Goal: Use online tool/utility

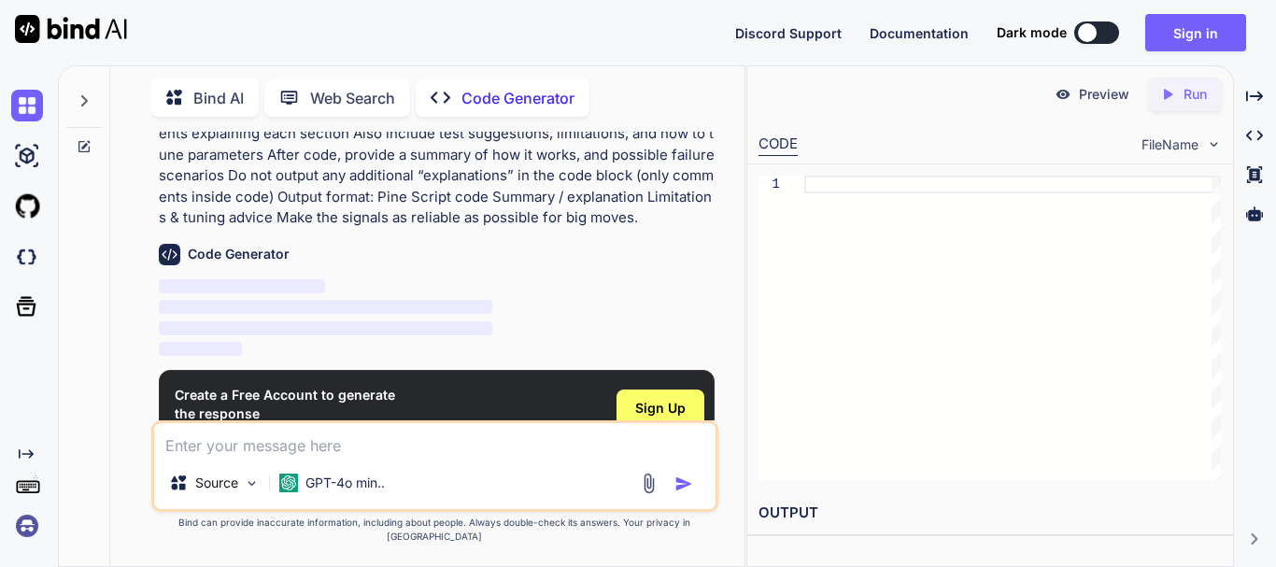
scroll to position [216, 0]
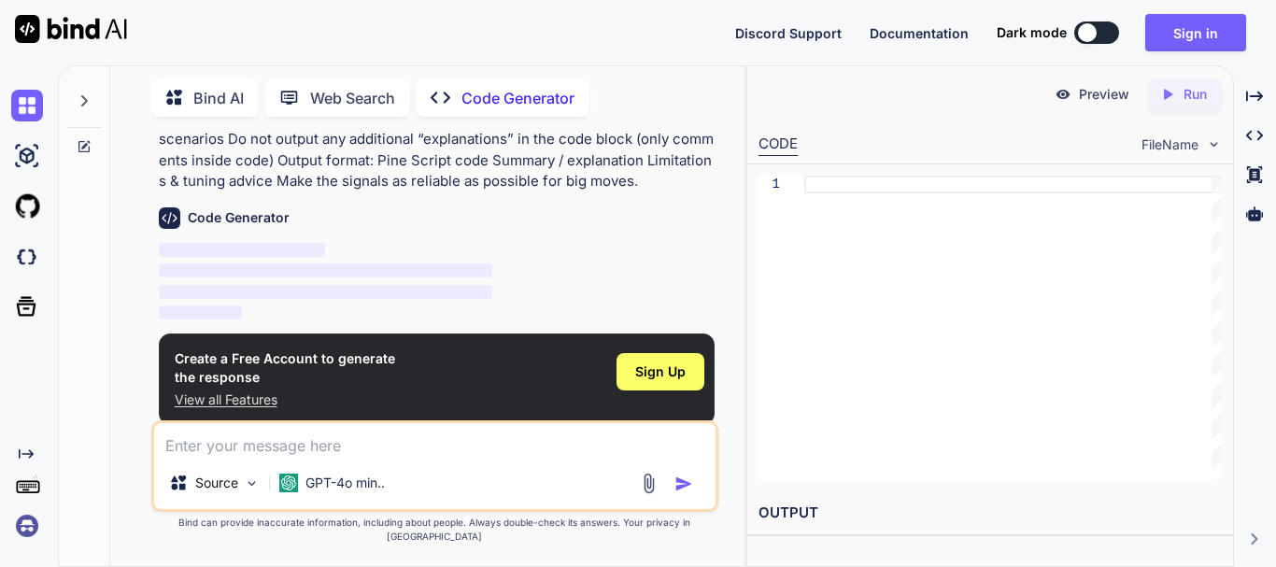
type textarea "x"
type textarea "You are an expert Pine Script v5 developer specializing in trading indicators. …"
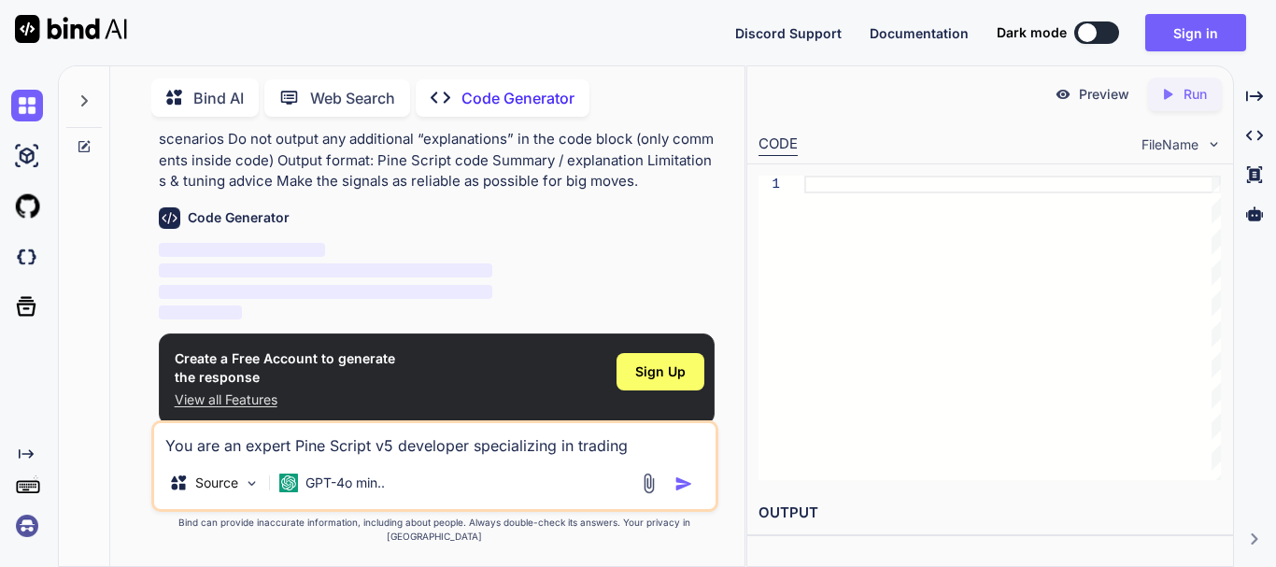
type textarea "x"
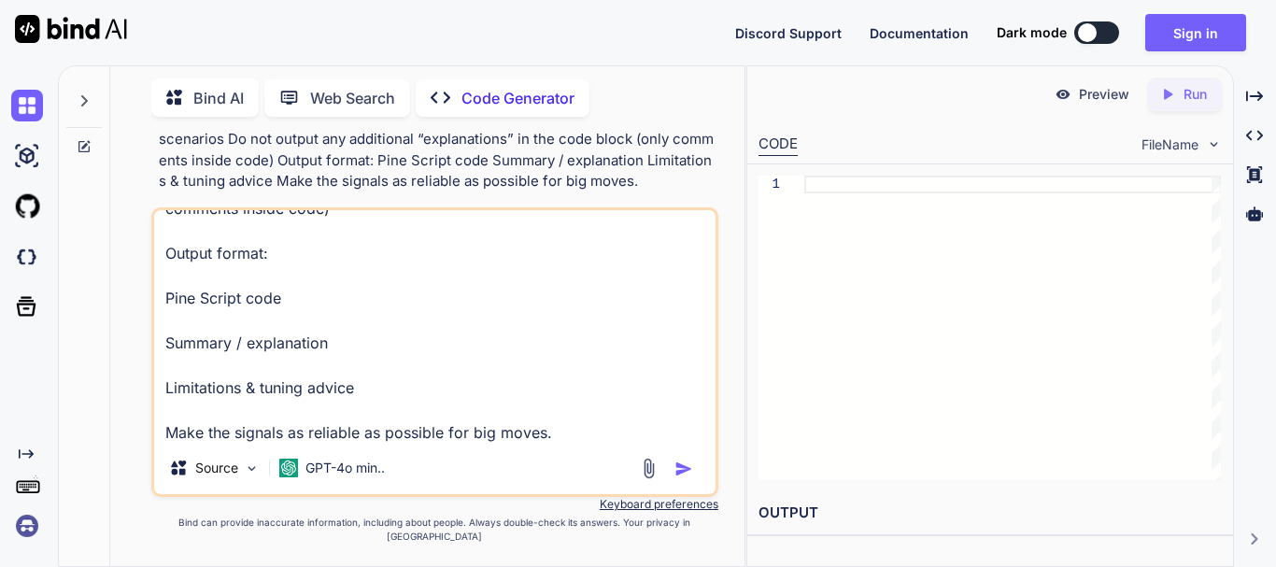
type textarea "You are an expert Pine Script v5 developer specializing in trading indicators. …"
click at [685, 477] on img "button" at bounding box center [684, 469] width 19 height 19
click at [680, 478] on img "button" at bounding box center [684, 469] width 19 height 19
click at [675, 478] on img "button" at bounding box center [684, 469] width 19 height 19
click at [677, 478] on img "button" at bounding box center [684, 469] width 19 height 19
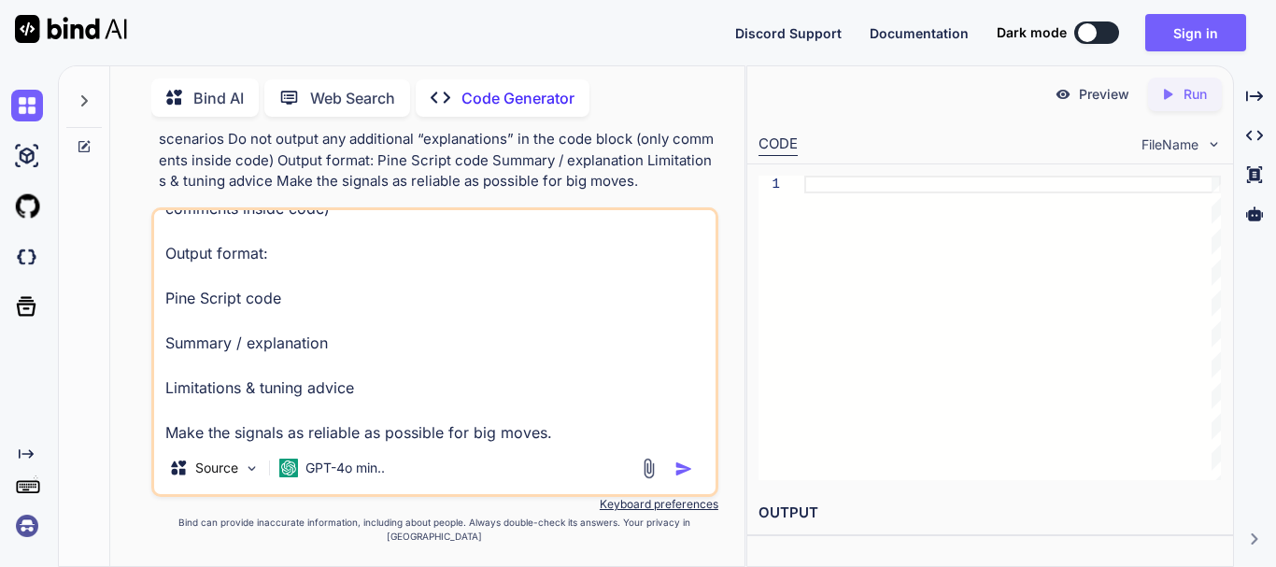
click at [611, 442] on textarea "You are an expert Pine Script v5 developer specializing in trading indicators. …" at bounding box center [435, 326] width 562 height 232
click at [689, 478] on img "button" at bounding box center [684, 469] width 19 height 19
click at [688, 478] on img "button" at bounding box center [684, 469] width 19 height 19
drag, startPoint x: 688, startPoint y: 480, endPoint x: 661, endPoint y: 474, distance: 27.9
click at [688, 478] on img "button" at bounding box center [684, 469] width 19 height 19
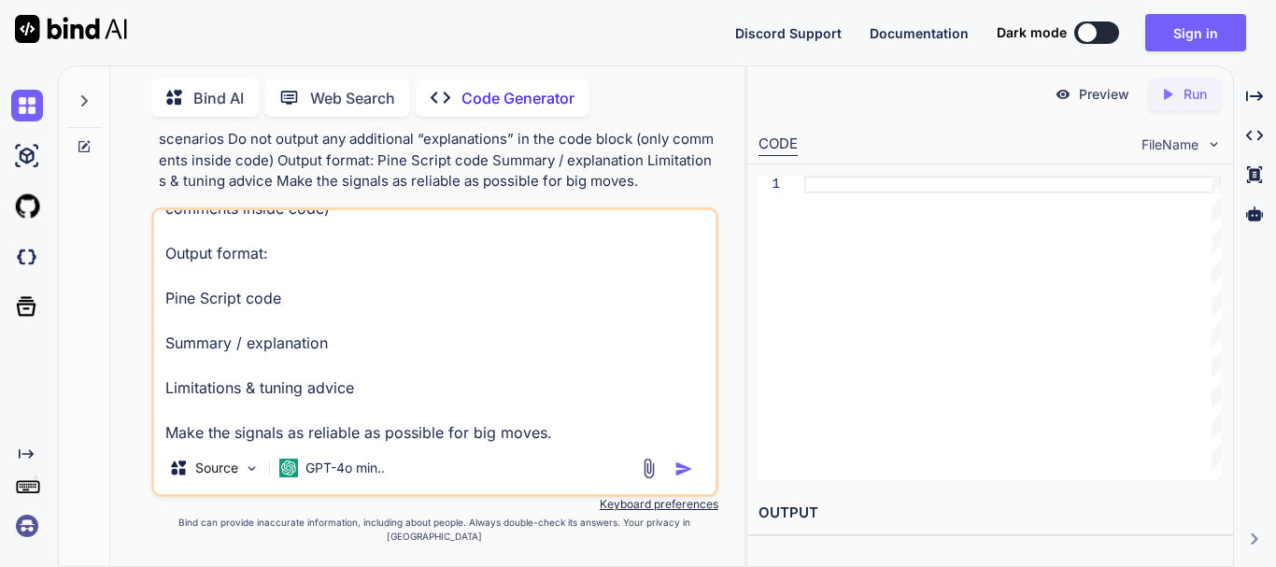
drag, startPoint x: 679, startPoint y: 484, endPoint x: 665, endPoint y: 488, distance: 14.5
click at [679, 478] on img "button" at bounding box center [684, 469] width 19 height 19
click at [235, 477] on p "Source" at bounding box center [216, 468] width 43 height 19
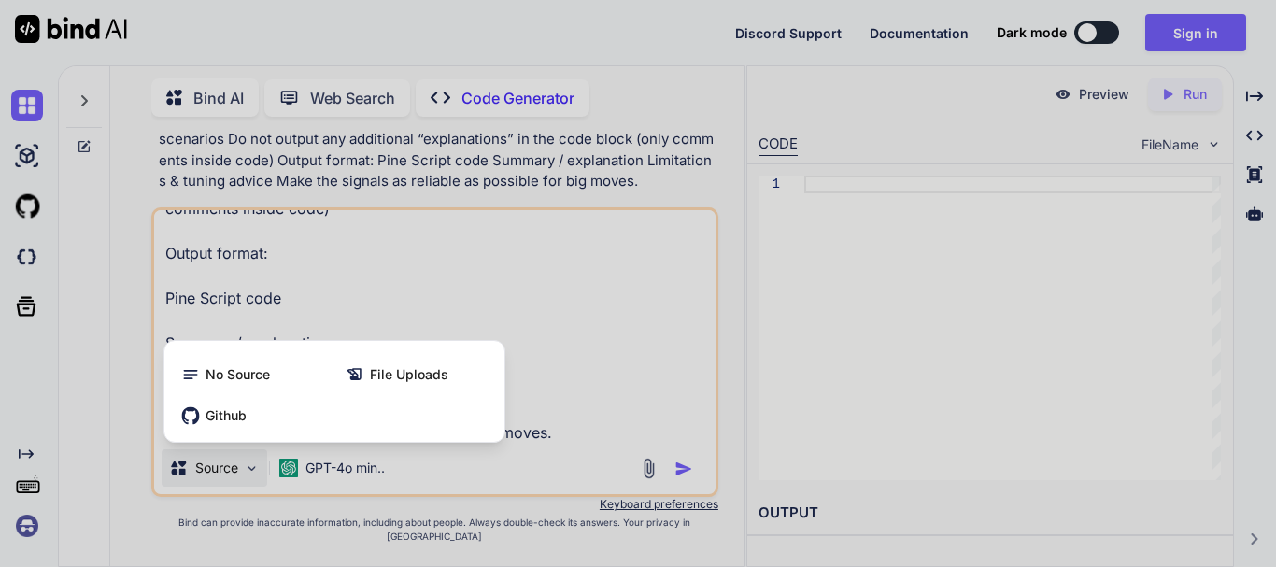
click at [519, 518] on div at bounding box center [638, 283] width 1276 height 567
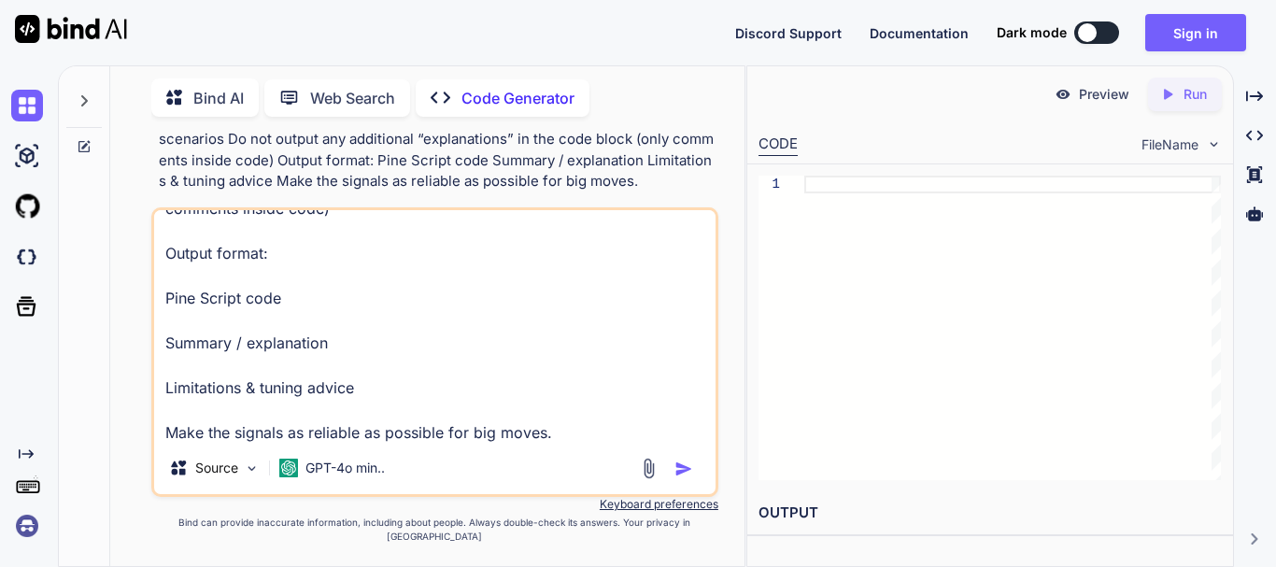
click at [405, 494] on div "Source GPT-4o min.." at bounding box center [435, 471] width 562 height 45
click at [391, 487] on div "GPT-4o min.." at bounding box center [332, 467] width 121 height 37
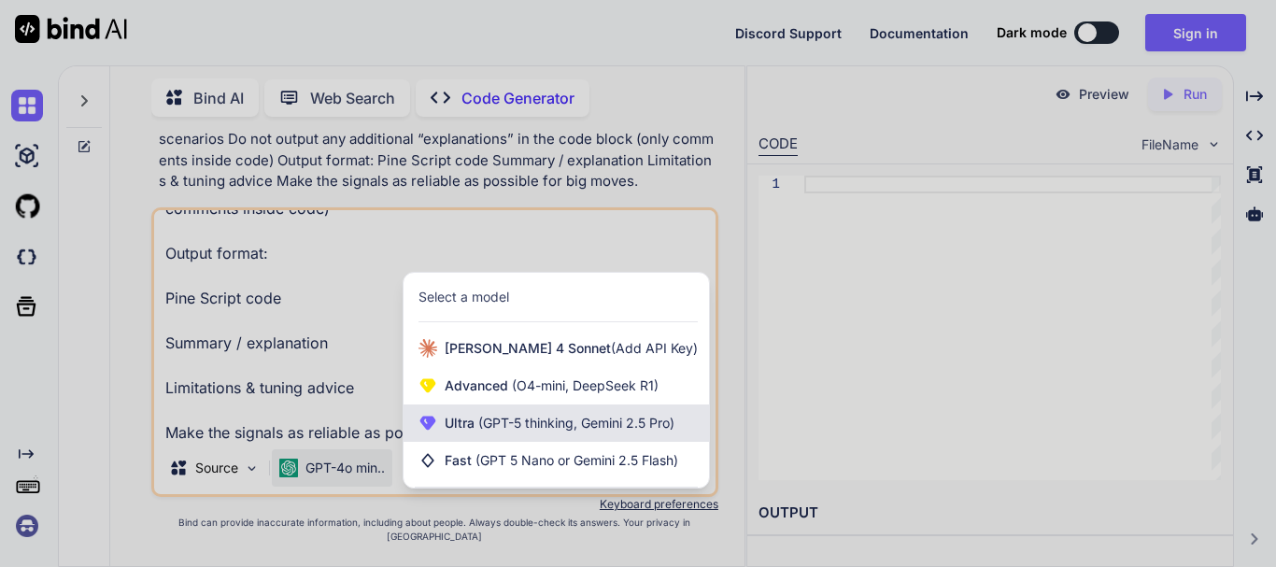
click at [590, 431] on span "(GPT-5 thinking, Gemini 2.5 Pro)" at bounding box center [575, 423] width 200 height 16
type textarea "x"
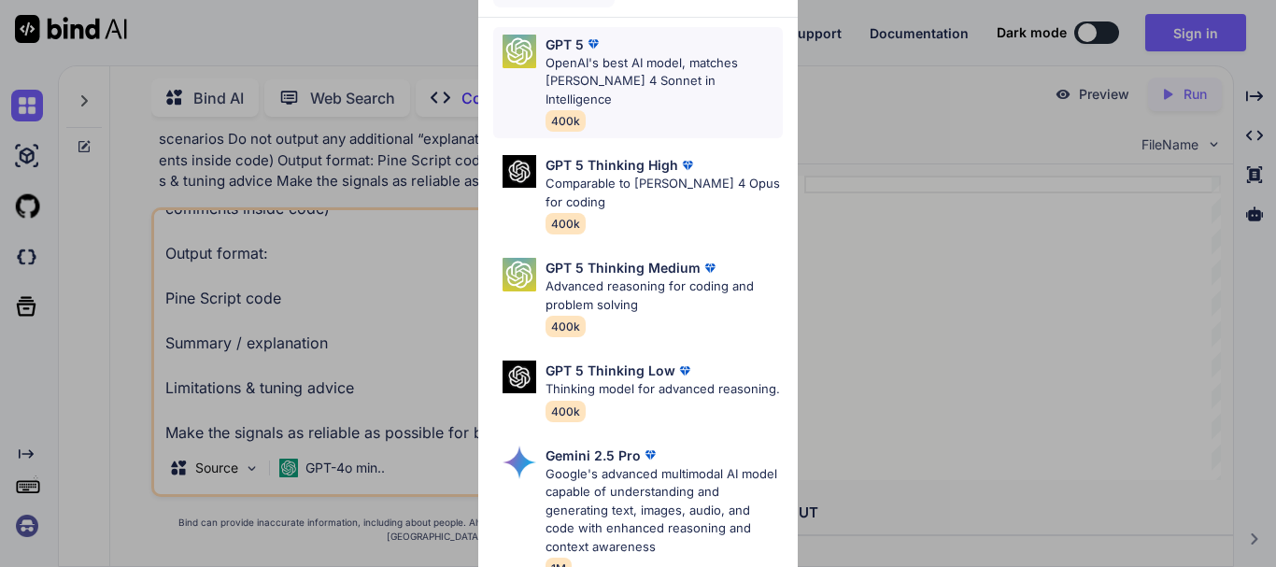
click at [634, 77] on p "OpenAI's best AI model, matches [PERSON_NAME] 4 Sonnet in Intelligence" at bounding box center [664, 81] width 237 height 55
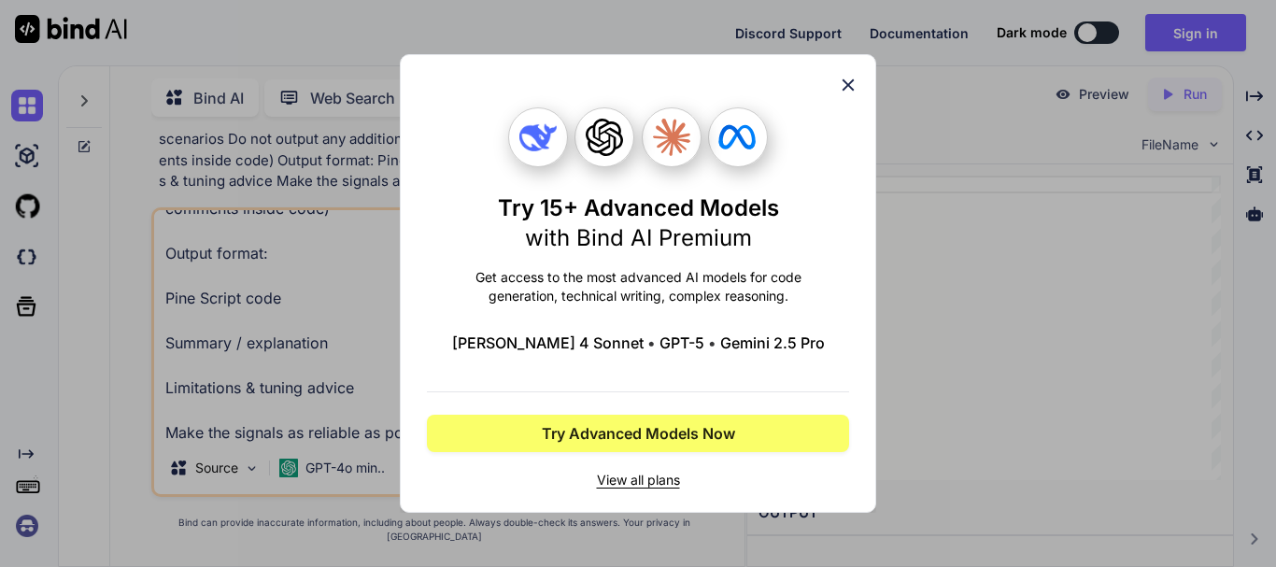
click at [842, 70] on div "Try 15+ Advanced Models with Bind AI Premium Get access to the most advanced AI…" at bounding box center [638, 283] width 422 height 457
click at [854, 74] on div "Try 15+ Advanced Models with Bind AI Premium Get access to the most advanced AI…" at bounding box center [638, 283] width 476 height 459
click at [854, 75] on icon at bounding box center [848, 85] width 21 height 21
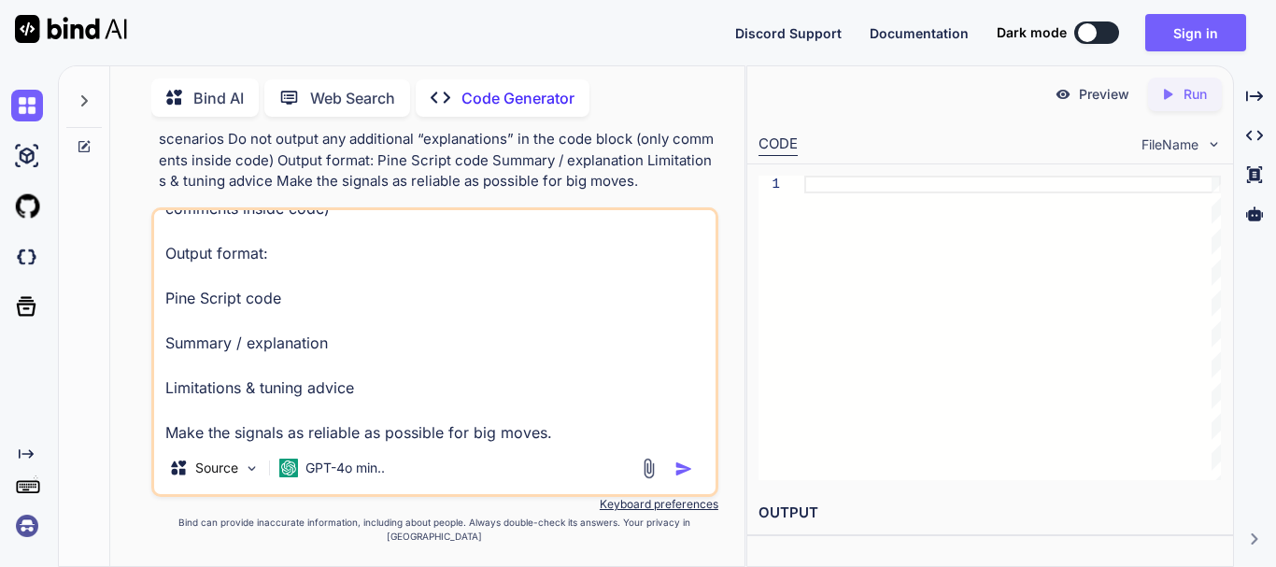
click at [1173, 96] on icon "Created with Pixso." at bounding box center [1167, 94] width 17 height 17
